Goal: Task Accomplishment & Management: Use online tool/utility

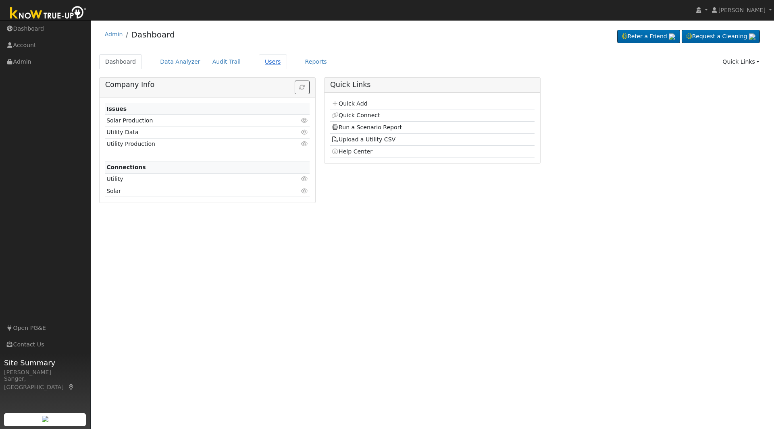
click at [259, 62] on link "Users" at bounding box center [273, 61] width 28 height 15
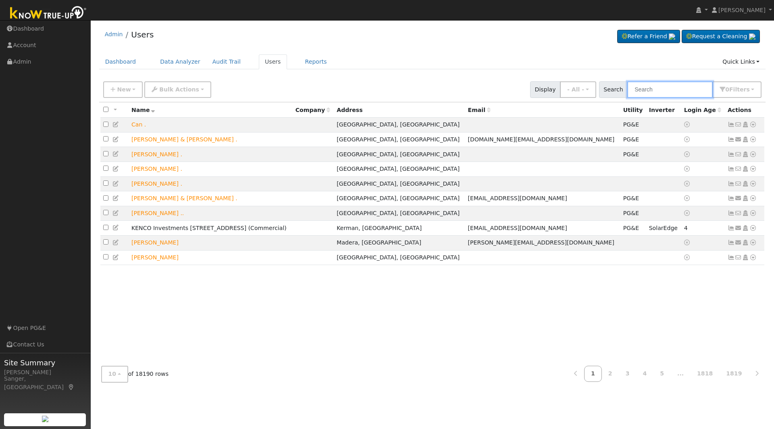
click at [655, 85] on input "text" at bounding box center [669, 89] width 85 height 17
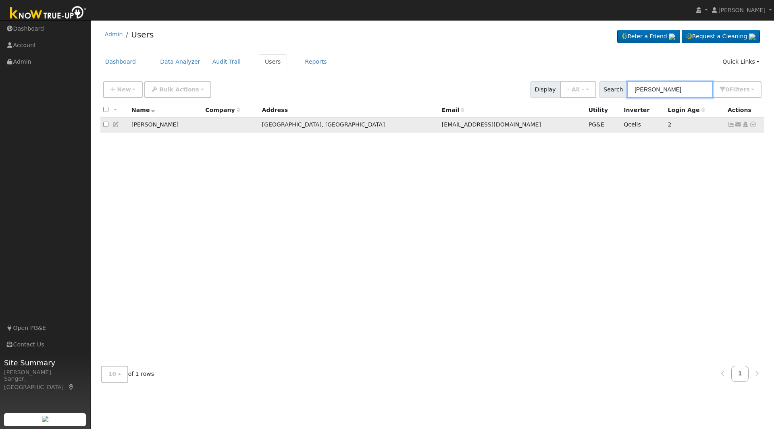
type input "gary pederson"
click at [753, 127] on icon at bounding box center [752, 125] width 7 height 6
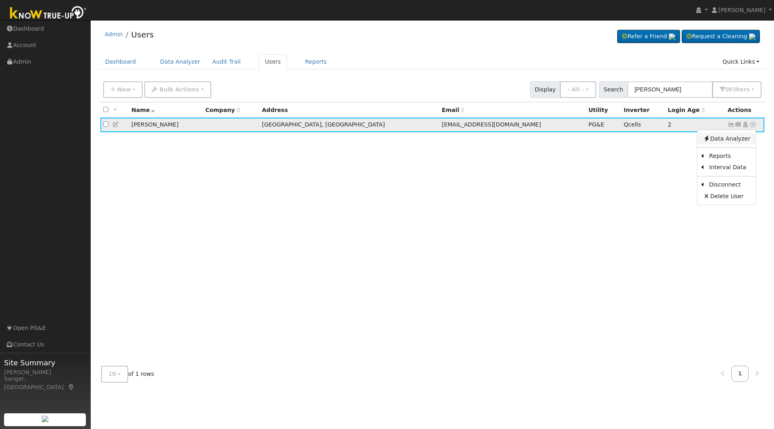
click at [731, 141] on link "Data Analyzer" at bounding box center [726, 138] width 58 height 11
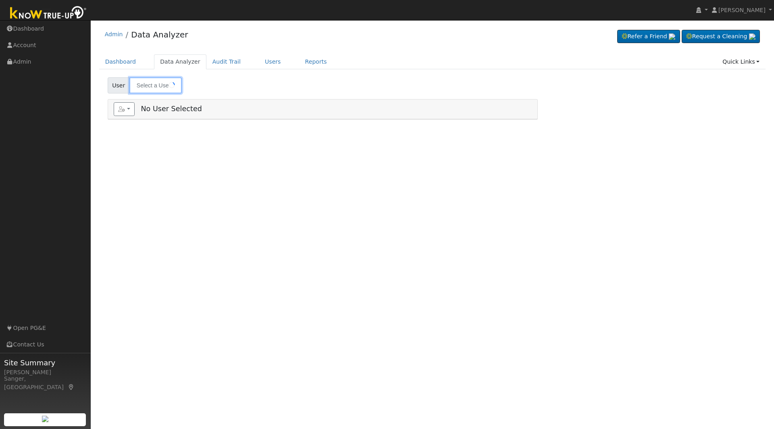
type input "[PERSON_NAME]"
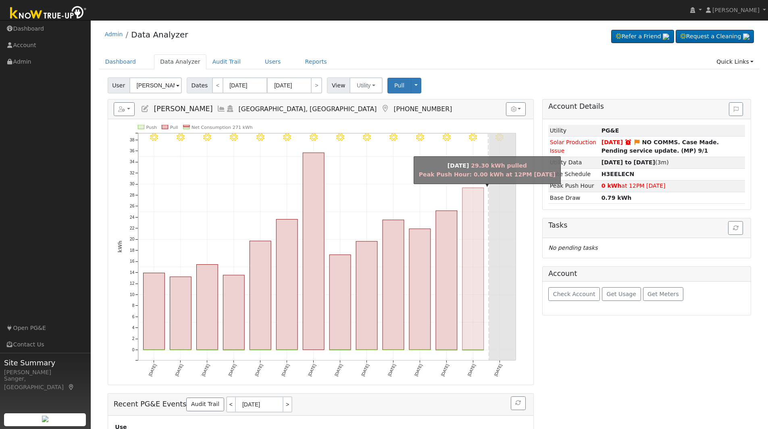
click at [471, 291] on rect "onclick=""" at bounding box center [472, 269] width 21 height 162
type input "[DATE]"
type input "09/24/2025"
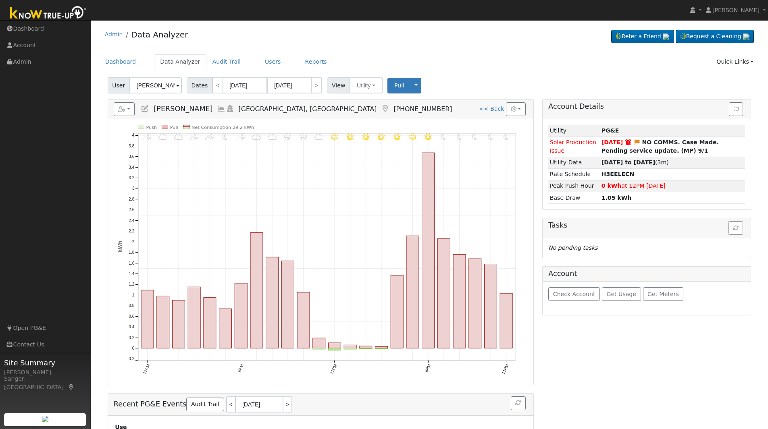
click at [217, 105] on link at bounding box center [221, 109] width 9 height 8
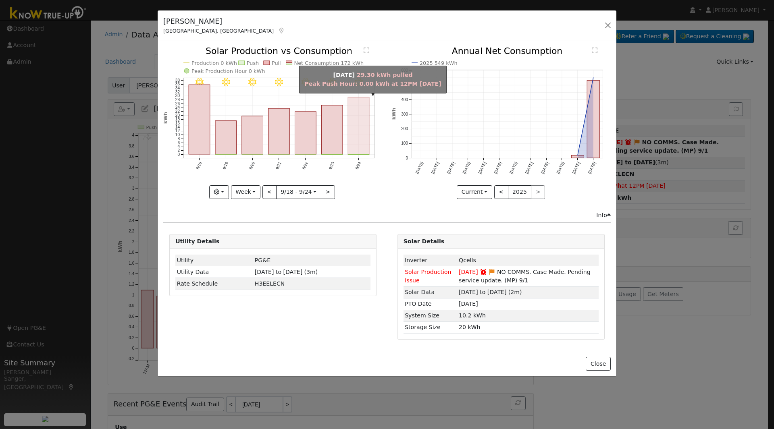
click at [364, 129] on rect "onclick=""" at bounding box center [358, 125] width 21 height 57
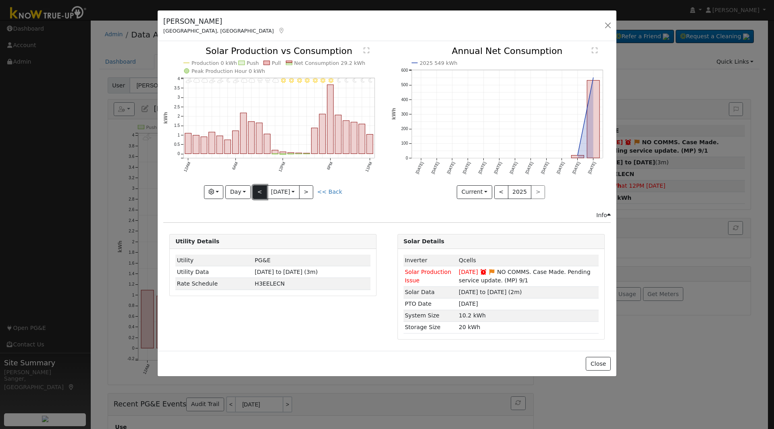
click at [255, 193] on button "<" at bounding box center [260, 192] width 14 height 14
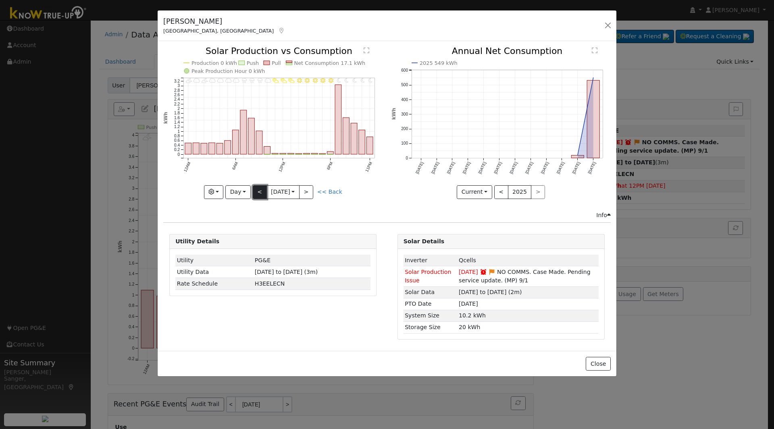
click at [255, 193] on button "<" at bounding box center [260, 192] width 14 height 14
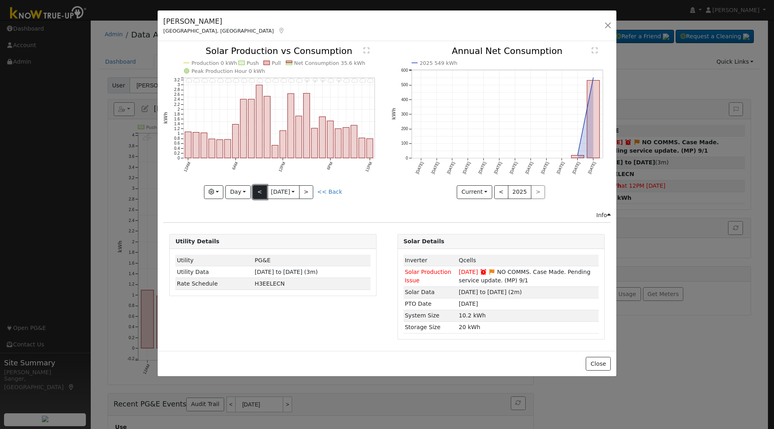
click at [255, 193] on button "<" at bounding box center [260, 192] width 14 height 14
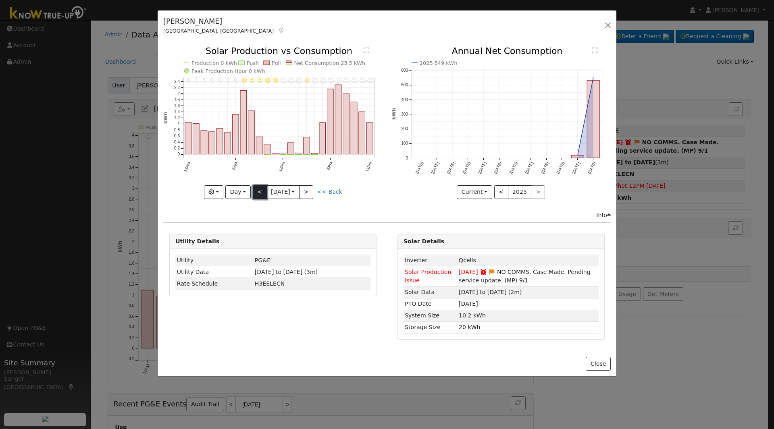
click at [255, 193] on button "<" at bounding box center [260, 192] width 14 height 14
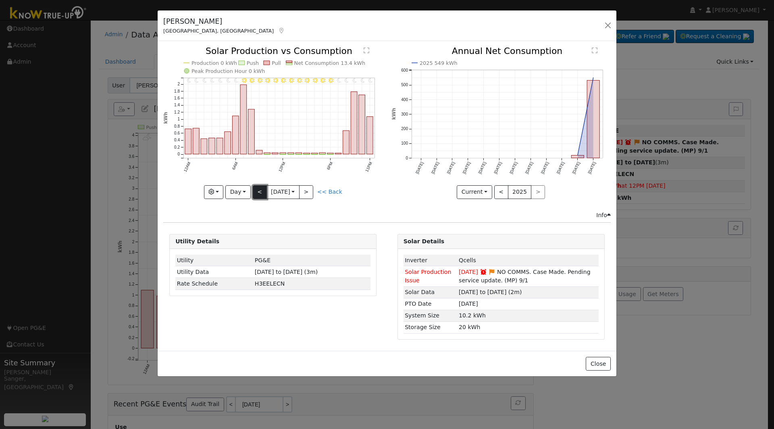
click at [255, 193] on button "<" at bounding box center [260, 192] width 14 height 14
click at [310, 190] on button ">" at bounding box center [306, 192] width 14 height 14
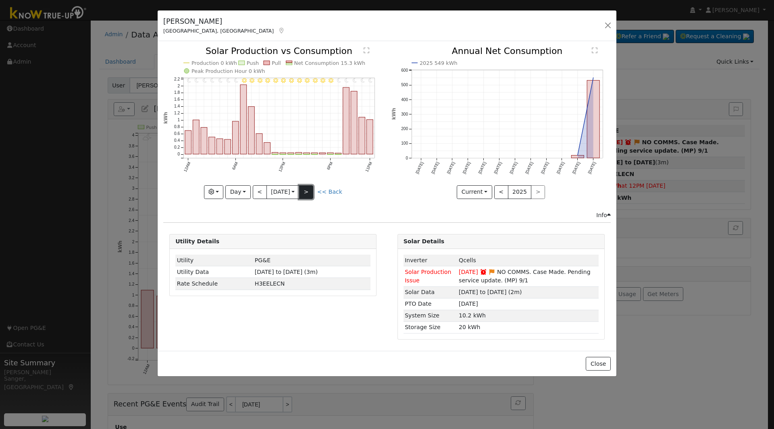
click at [310, 190] on button ">" at bounding box center [306, 192] width 14 height 14
click at [310, 190] on div "11PM - Clear 10PM - Clear 9PM - Clear 8PM - Clear 7PM - Clear 6PM - Clear 5PM -…" at bounding box center [272, 123] width 219 height 152
click at [310, 190] on button ">" at bounding box center [306, 192] width 14 height 14
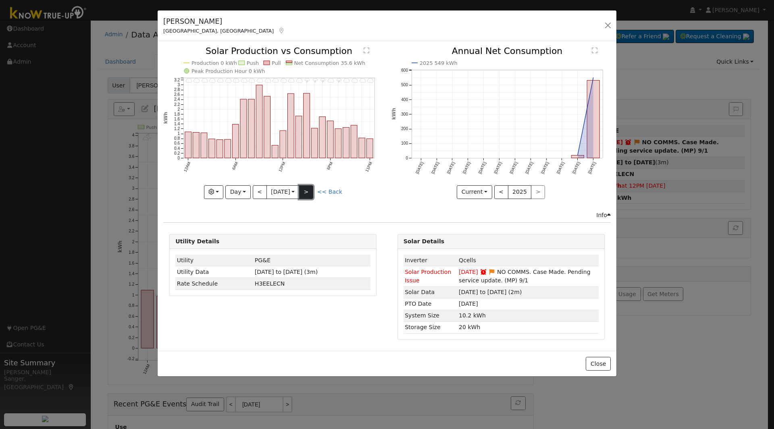
click at [310, 190] on button ">" at bounding box center [306, 192] width 14 height 14
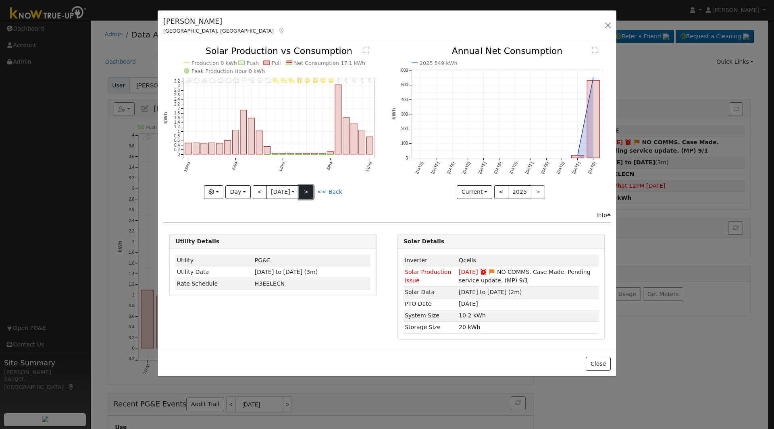
click at [310, 190] on button ">" at bounding box center [306, 192] width 14 height 14
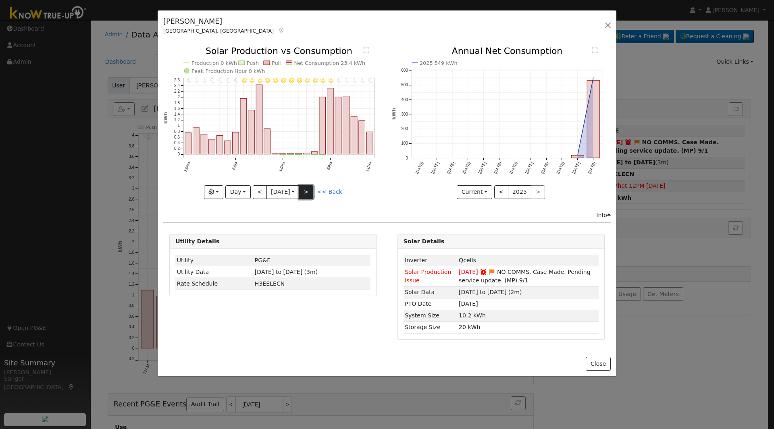
click at [310, 190] on button ">" at bounding box center [306, 192] width 14 height 14
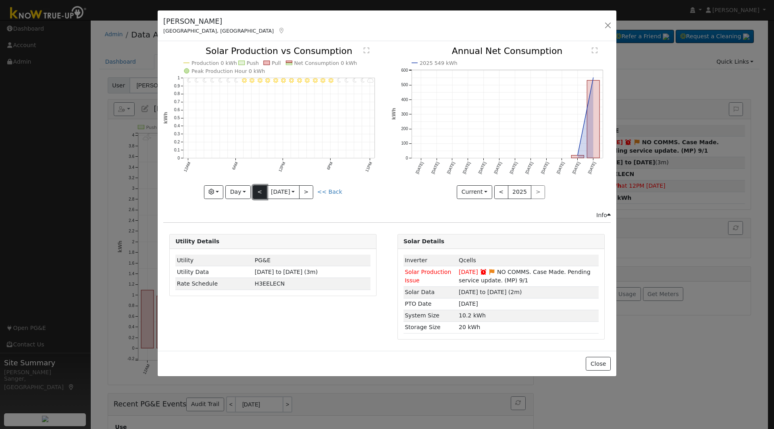
click at [255, 190] on button "<" at bounding box center [260, 192] width 14 height 14
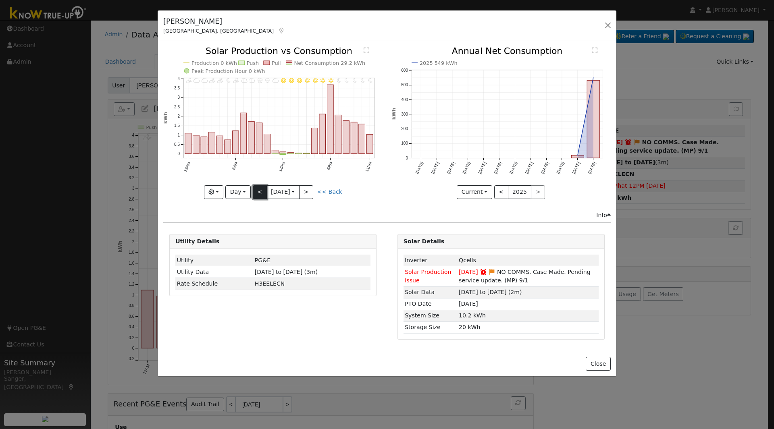
click at [255, 190] on button "<" at bounding box center [260, 192] width 14 height 14
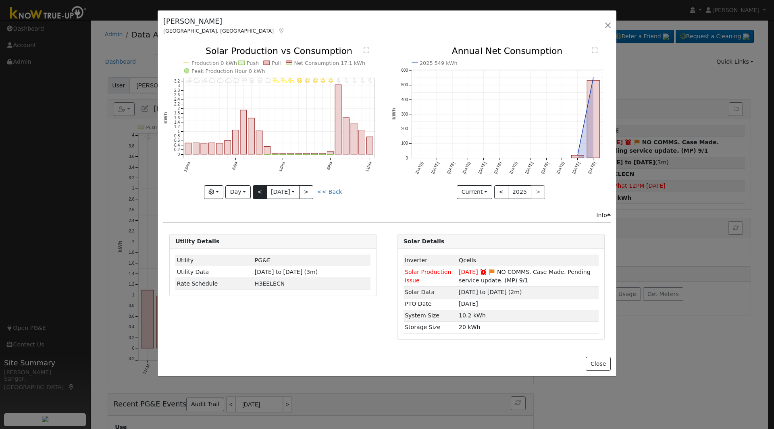
click at [255, 190] on div "11PM - Clear 10PM - MostlyClear 9PM - MostlyClear 8PM - Clear 7PM - Clear 6PM -…" at bounding box center [272, 123] width 219 height 152
click at [255, 190] on button "<" at bounding box center [260, 192] width 14 height 14
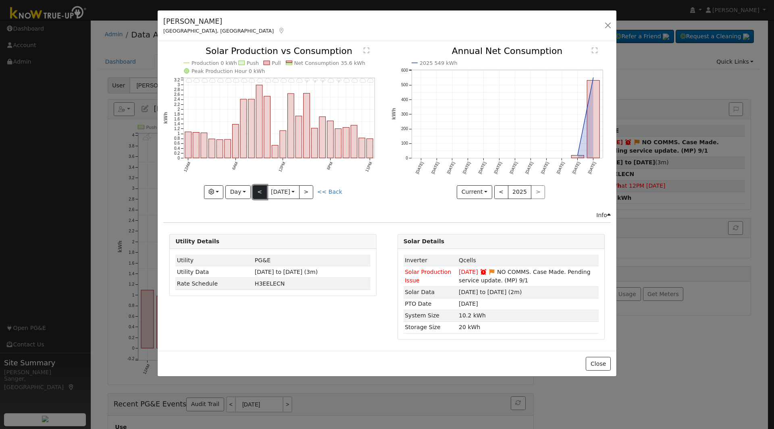
click at [255, 190] on button "<" at bounding box center [260, 192] width 14 height 14
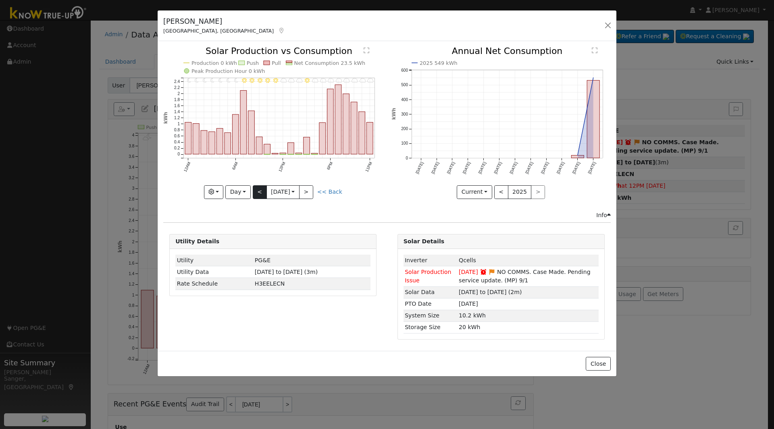
click at [255, 190] on div "11PM - Cloudy 10PM - Cloudy 9PM - Cloudy 8PM - Cloudy 7PM - MostlyCloudy 6PM - …" at bounding box center [272, 123] width 219 height 152
click at [255, 190] on button "<" at bounding box center [260, 192] width 14 height 14
click at [255, 190] on div "11PM - Clear 10PM - Clear 9PM - Clear 8PM - Clear 7PM - Clear 6PM - Clear 5PM -…" at bounding box center [272, 123] width 219 height 152
click at [255, 190] on button "<" at bounding box center [260, 192] width 14 height 14
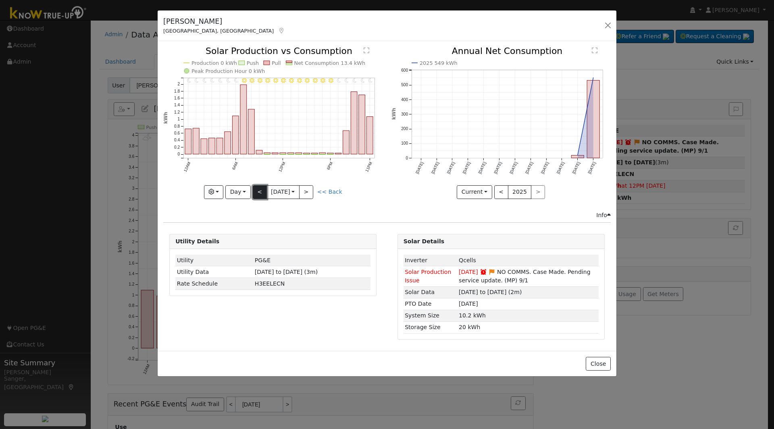
click at [255, 190] on button "<" at bounding box center [260, 192] width 14 height 14
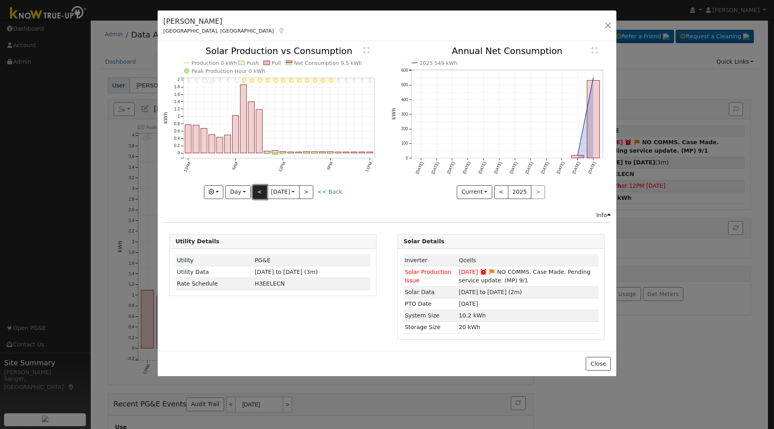
click at [255, 190] on button "<" at bounding box center [260, 192] width 14 height 14
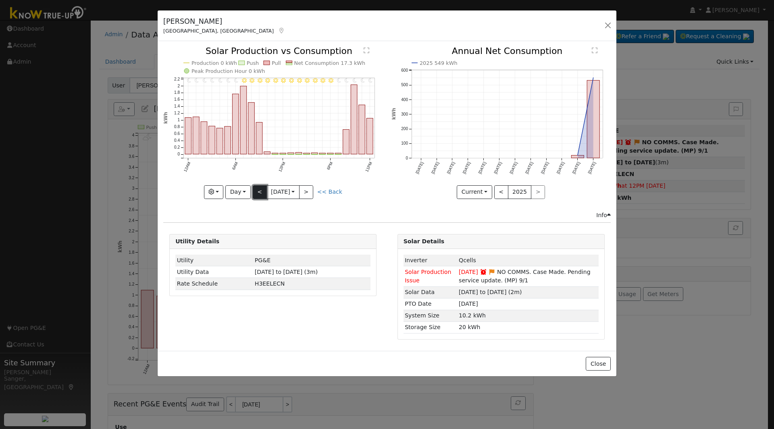
click at [255, 190] on button "<" at bounding box center [260, 192] width 14 height 14
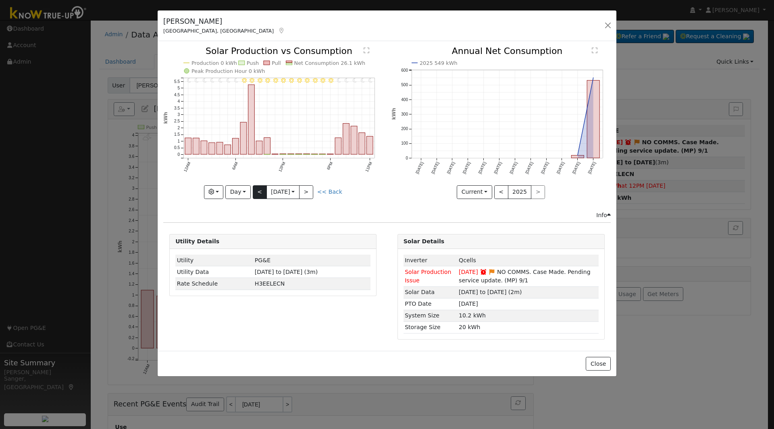
click at [255, 190] on div "11PM - Clear 10PM - Clear 9PM - Clear 8PM - Clear 7PM - Clear 6PM - Clear 5PM -…" at bounding box center [272, 123] width 219 height 152
click at [255, 190] on button "<" at bounding box center [260, 192] width 14 height 14
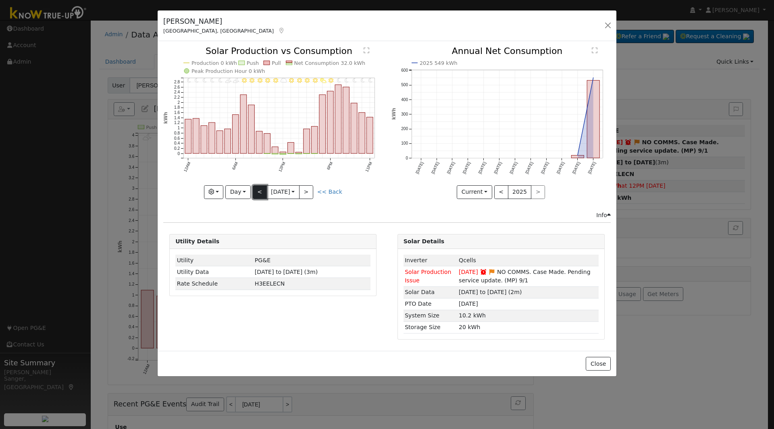
click at [255, 190] on button "<" at bounding box center [260, 192] width 14 height 14
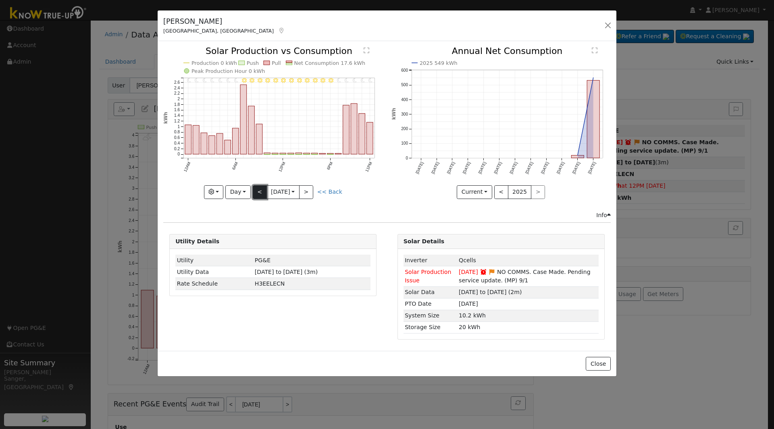
click at [255, 190] on button "<" at bounding box center [260, 192] width 14 height 14
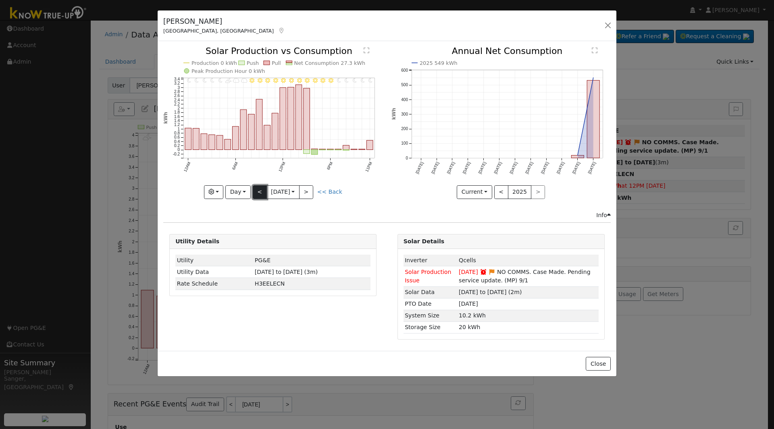
click at [255, 190] on button "<" at bounding box center [260, 192] width 14 height 14
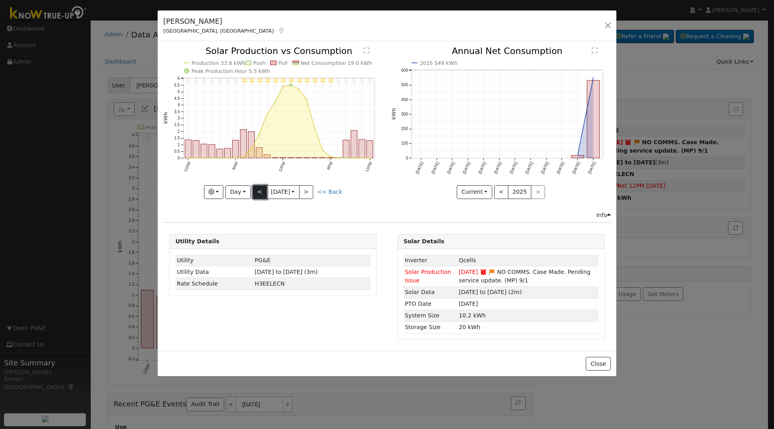
click at [255, 190] on button "<" at bounding box center [260, 192] width 14 height 14
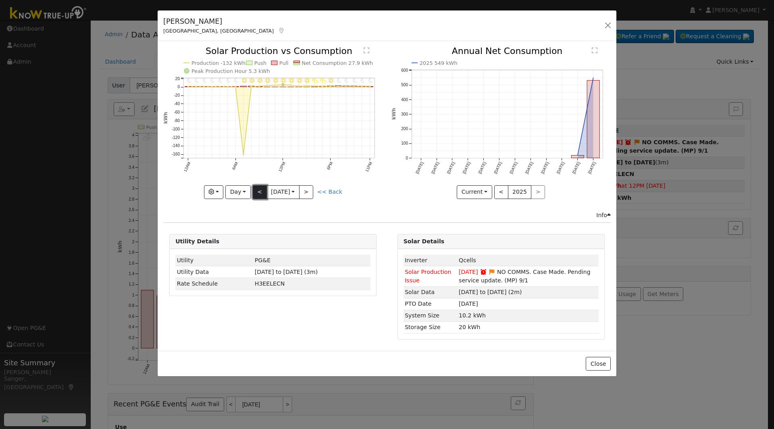
click at [255, 190] on button "<" at bounding box center [260, 192] width 14 height 14
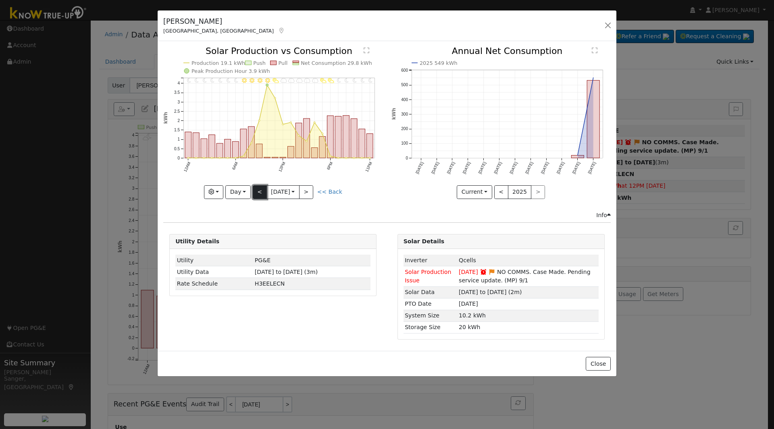
click at [255, 190] on button "<" at bounding box center [260, 192] width 14 height 14
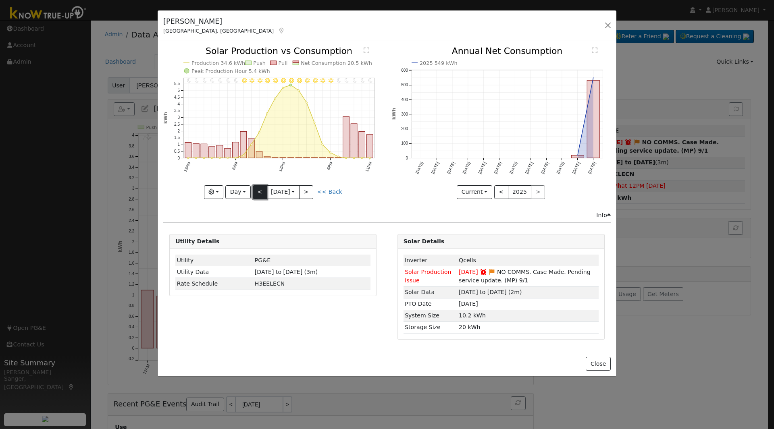
click at [255, 190] on button "<" at bounding box center [260, 192] width 14 height 14
click at [255, 190] on div "11PM - Clear 10PM - Clear 9PM - Clear 8PM - Clear 7PM - Clear 6PM - Clear 5PM -…" at bounding box center [272, 123] width 219 height 152
click at [255, 190] on button "<" at bounding box center [260, 192] width 14 height 14
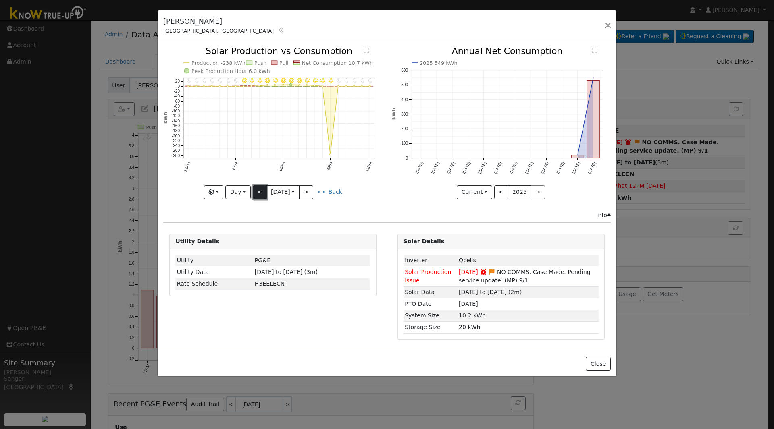
click at [255, 190] on button "<" at bounding box center [260, 192] width 14 height 14
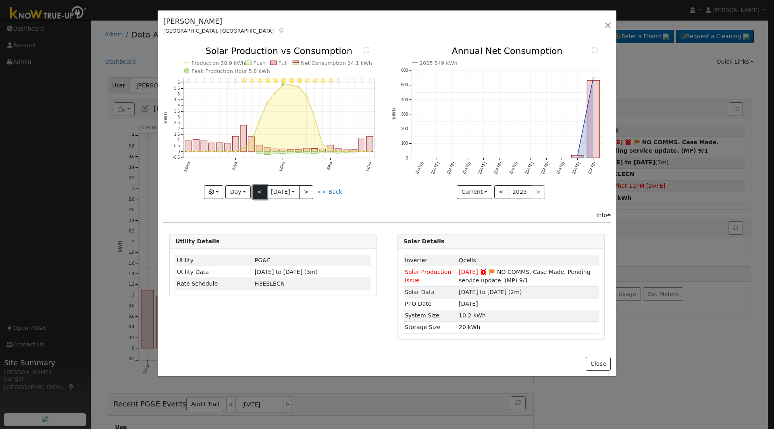
click at [255, 190] on button "<" at bounding box center [260, 192] width 14 height 14
click at [310, 186] on button ">" at bounding box center [306, 192] width 14 height 14
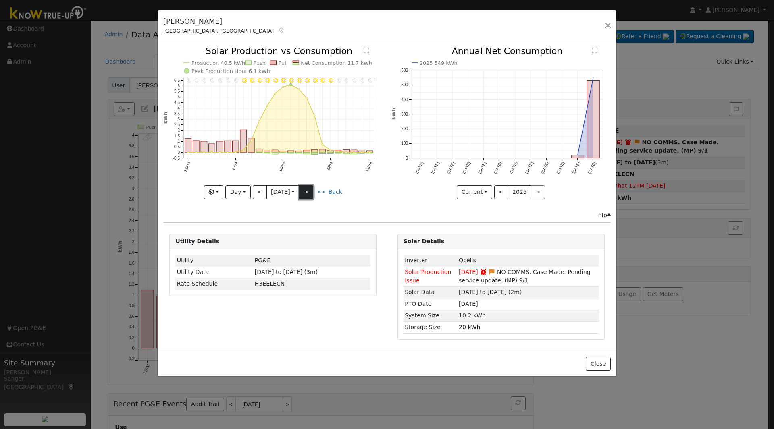
click at [310, 186] on button ">" at bounding box center [306, 192] width 14 height 14
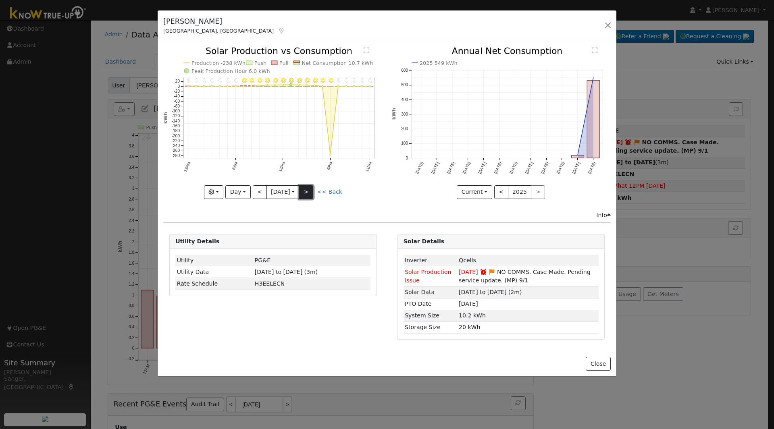
click at [310, 186] on button ">" at bounding box center [306, 192] width 14 height 14
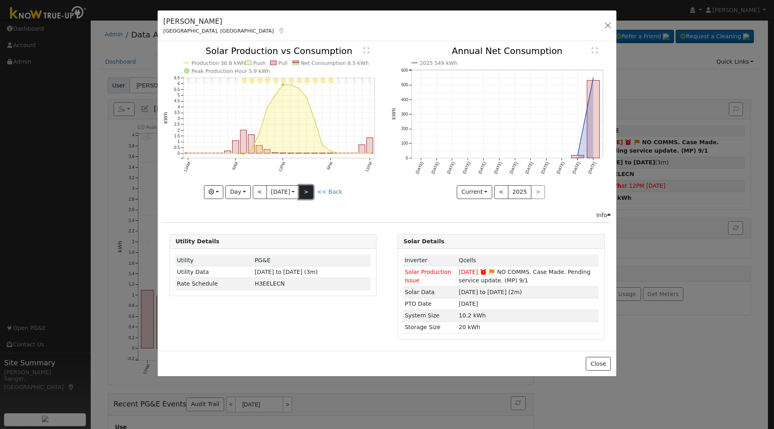
click at [310, 186] on button ">" at bounding box center [306, 192] width 14 height 14
click at [310, 190] on button ">" at bounding box center [306, 192] width 14 height 14
click at [310, 190] on div at bounding box center [272, 123] width 219 height 152
click at [310, 190] on button ">" at bounding box center [306, 192] width 14 height 14
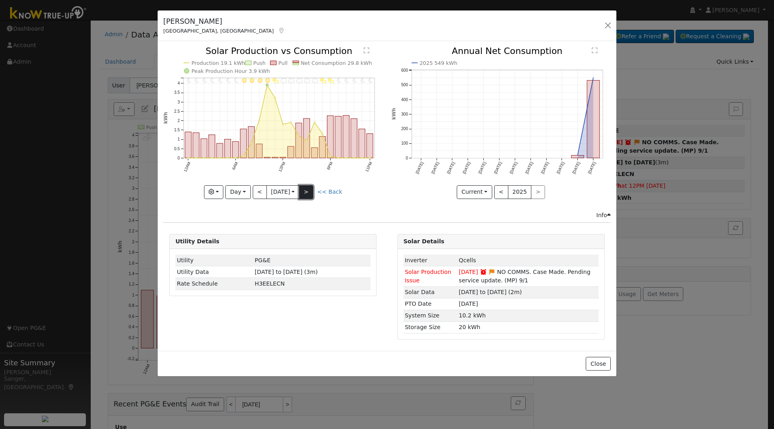
click at [310, 190] on button ">" at bounding box center [306, 192] width 14 height 14
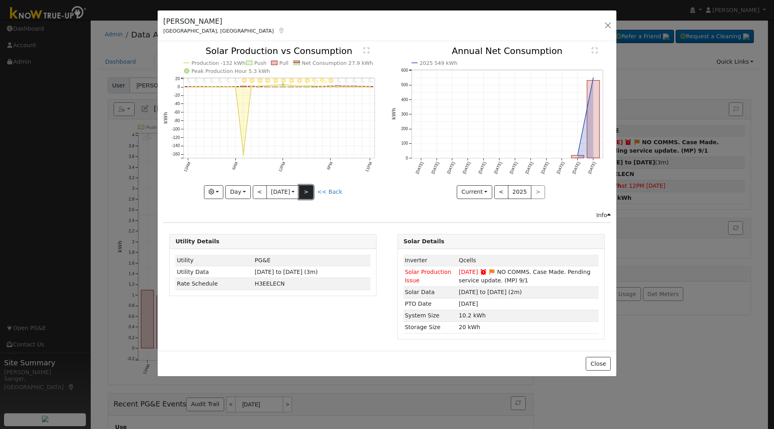
click at [310, 190] on button ">" at bounding box center [306, 192] width 14 height 14
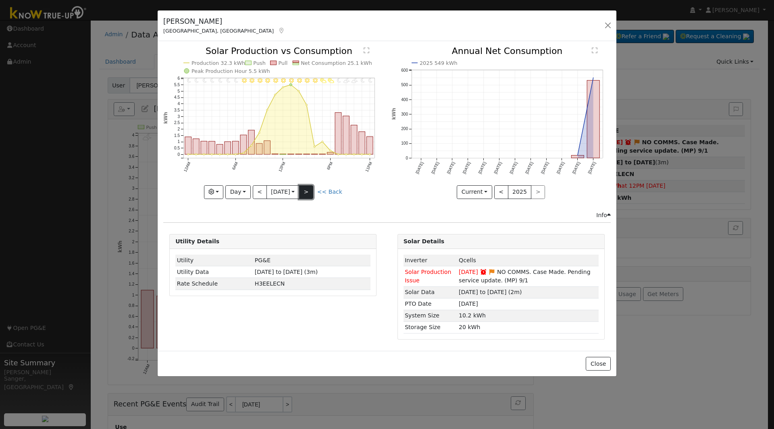
click at [310, 190] on button ">" at bounding box center [306, 192] width 14 height 14
click at [310, 190] on div "11PM - Clear 10PM - Clear 9PM - Clear 8PM - Clear 7PM - Clear 6PM - Clear 5PM -…" at bounding box center [272, 123] width 219 height 152
click at [310, 190] on button ">" at bounding box center [306, 192] width 14 height 14
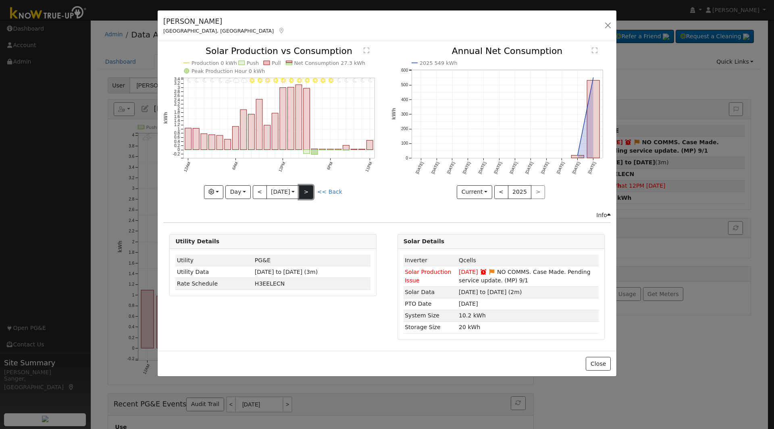
click at [310, 190] on button ">" at bounding box center [306, 192] width 14 height 14
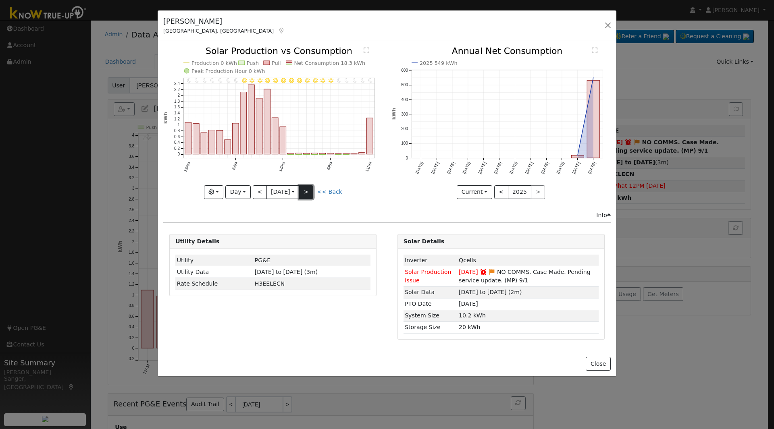
click at [310, 190] on button ">" at bounding box center [306, 192] width 14 height 14
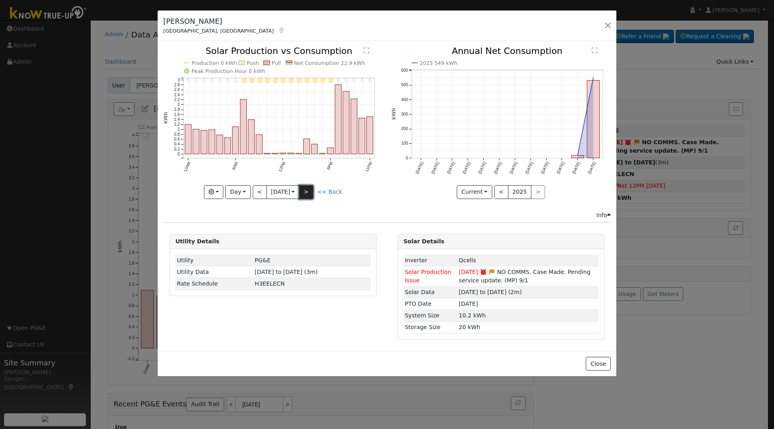
click at [310, 190] on button ">" at bounding box center [306, 192] width 14 height 14
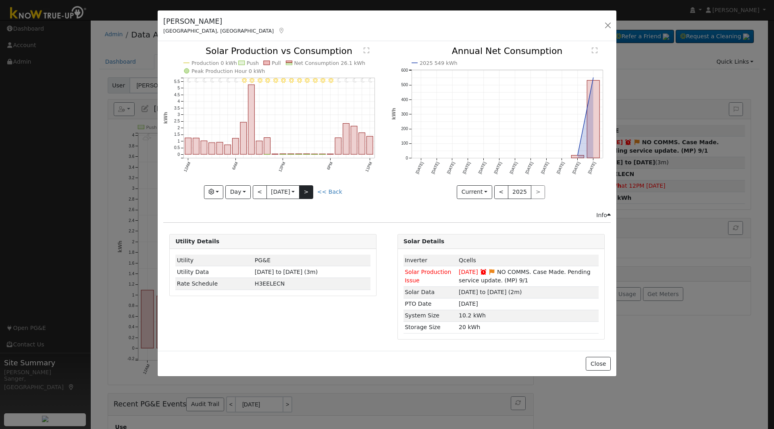
click at [310, 190] on div "11PM - Clear 10PM - Clear 9PM - Clear 8PM - Clear 7PM - Clear 6PM - Clear 5PM -…" at bounding box center [272, 123] width 219 height 152
click at [310, 190] on button ">" at bounding box center [306, 192] width 14 height 14
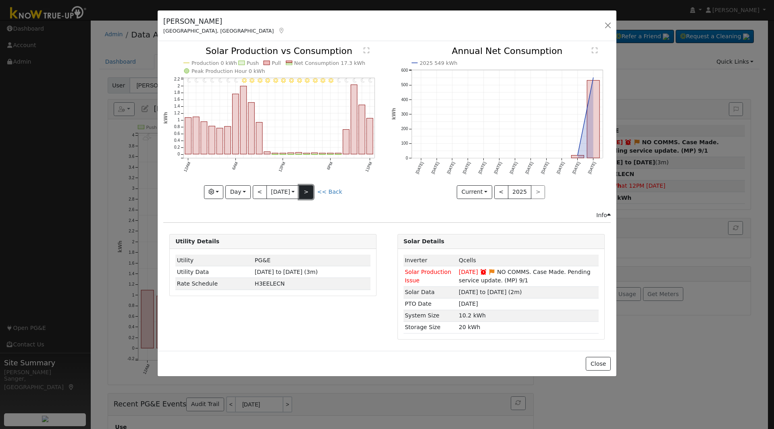
click at [310, 190] on button ">" at bounding box center [306, 192] width 14 height 14
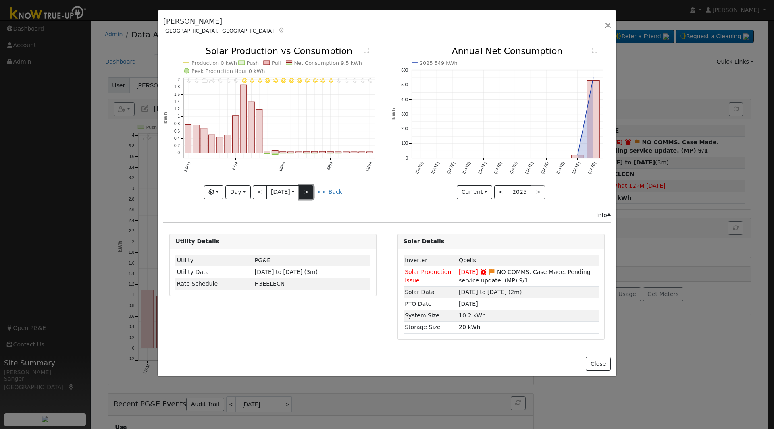
click at [310, 190] on button ">" at bounding box center [306, 192] width 14 height 14
click at [310, 190] on div "11PM - Clear 10PM - Clear 9PM - Clear 8PM - Clear 7PM - Clear 6PM - Clear 5PM -…" at bounding box center [272, 123] width 219 height 152
click at [310, 190] on button ">" at bounding box center [306, 192] width 14 height 14
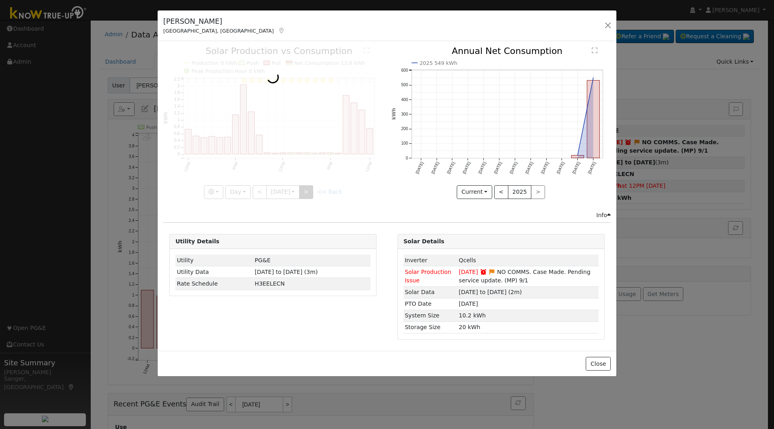
click at [310, 190] on div at bounding box center [272, 123] width 219 height 152
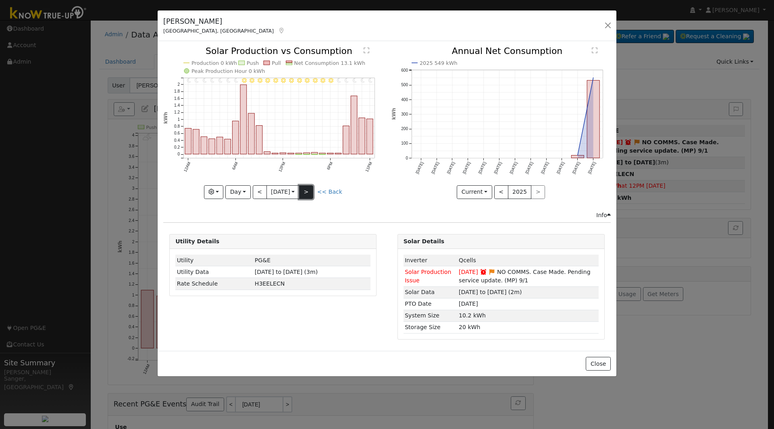
click at [310, 190] on button ">" at bounding box center [306, 192] width 14 height 14
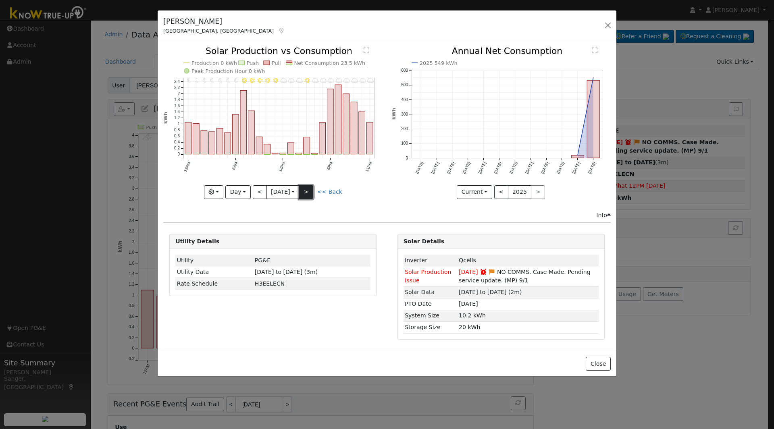
click at [310, 190] on button ">" at bounding box center [306, 192] width 14 height 14
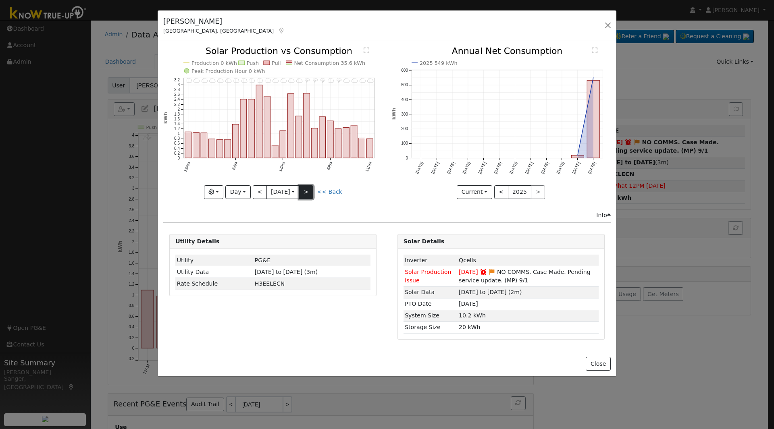
click at [310, 190] on button ">" at bounding box center [306, 192] width 14 height 14
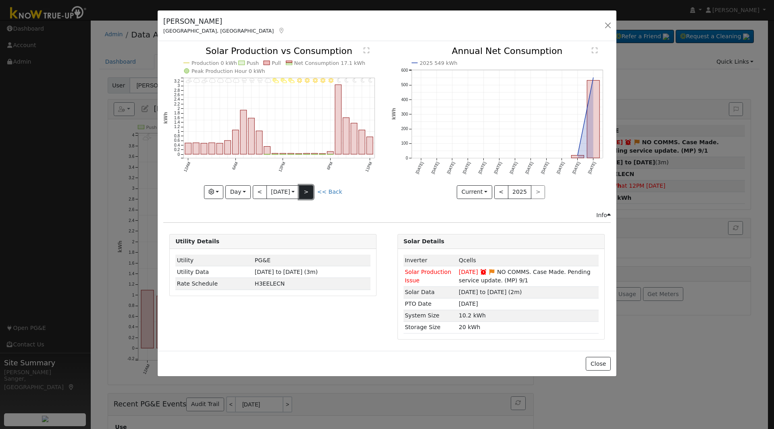
click at [310, 190] on button ">" at bounding box center [306, 192] width 14 height 14
click at [328, 192] on link "<< Back" at bounding box center [329, 192] width 25 height 6
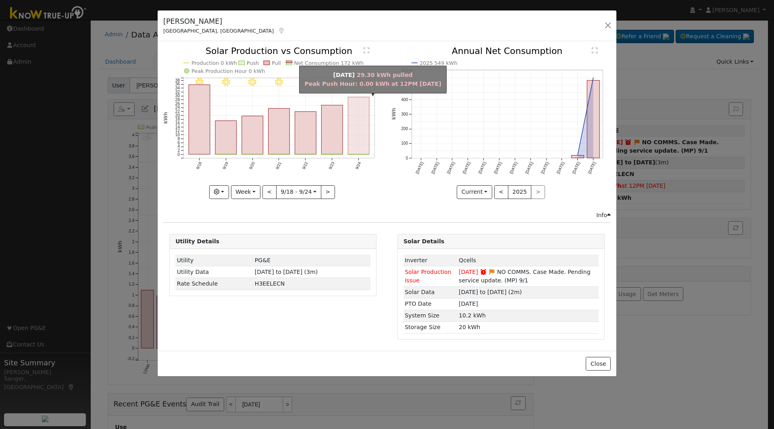
click at [357, 127] on rect "onclick=""" at bounding box center [358, 125] width 21 height 57
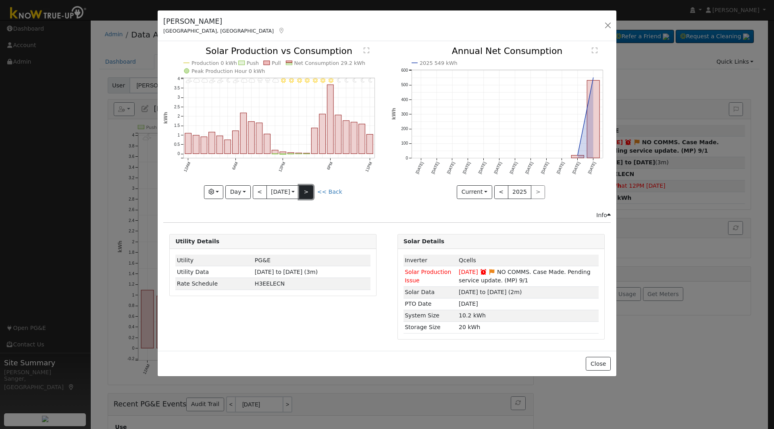
click at [312, 194] on button ">" at bounding box center [306, 192] width 14 height 14
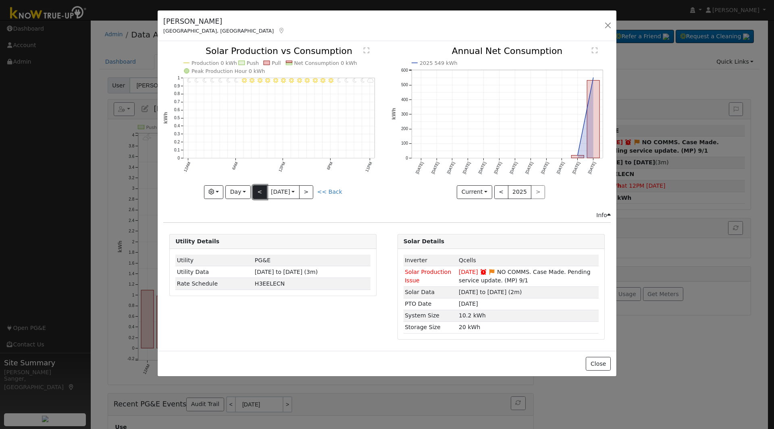
click at [258, 191] on button "<" at bounding box center [260, 192] width 14 height 14
type input "2025-09-24"
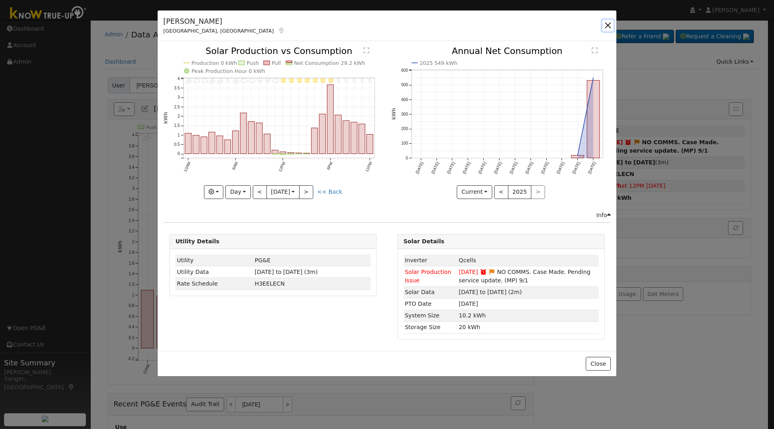
click at [608, 25] on button "button" at bounding box center [607, 25] width 11 height 11
